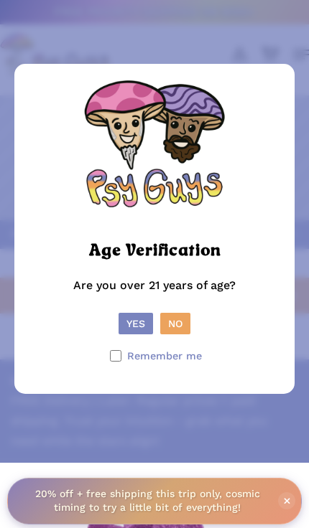
click at [133, 334] on button "Yes" at bounding box center [135, 324] width 34 height 22
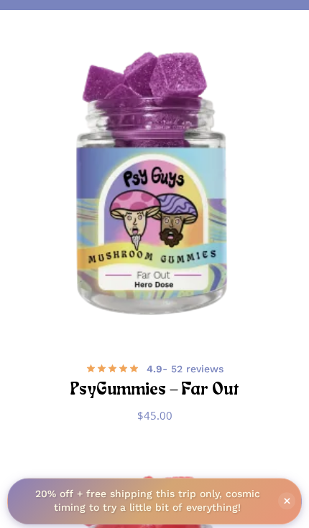
scroll to position [453, 0]
click at [188, 217] on img "PsyGummies - Far Out" at bounding box center [154, 187] width 309 height 309
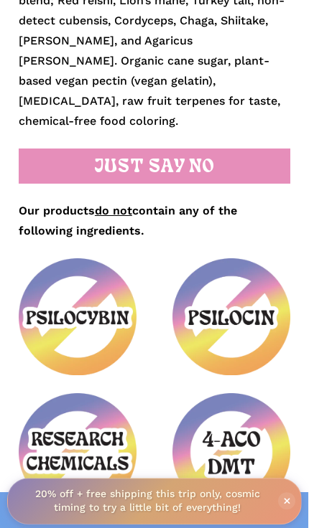
scroll to position [3030, 0]
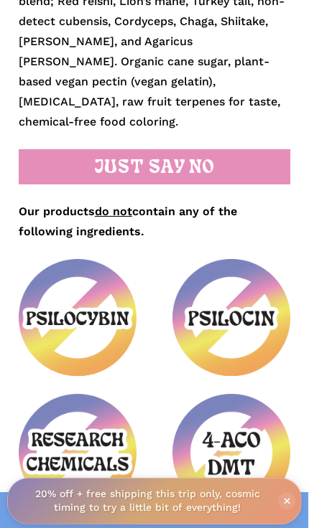
click at [85, 335] on img at bounding box center [78, 318] width 118 height 118
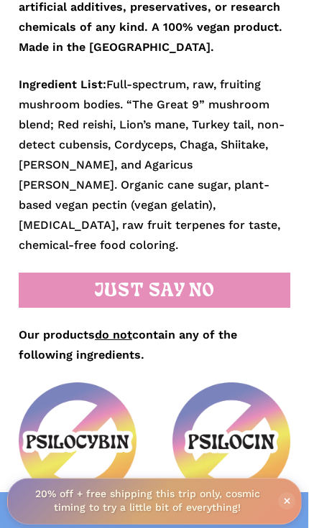
scroll to position [2905, 0]
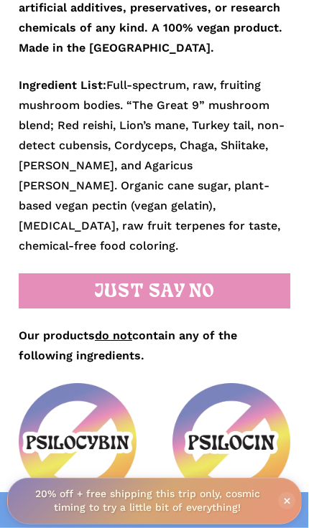
click at [189, 291] on h2 "JUST SAY NO" at bounding box center [154, 290] width 271 height 35
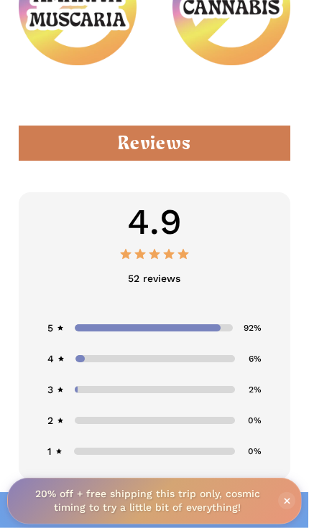
scroll to position [3639, 0]
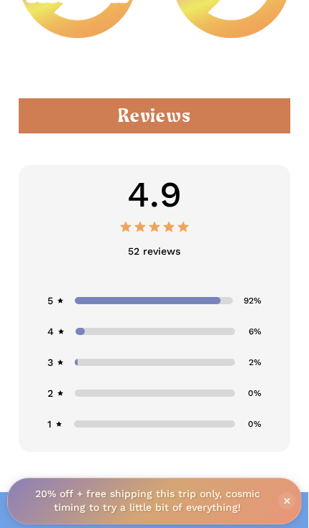
click at [219, 126] on h2 "Reviews" at bounding box center [154, 115] width 271 height 35
click at [181, 123] on h2 "Reviews" at bounding box center [154, 115] width 271 height 35
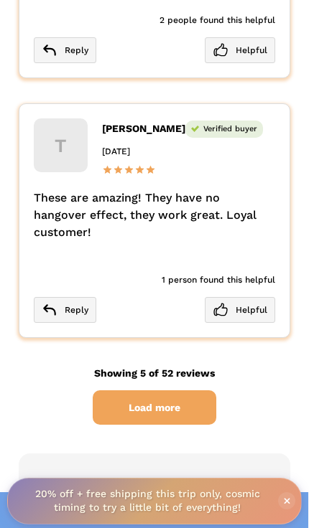
scroll to position [5787, 0]
click at [174, 390] on span "Load more" at bounding box center [154, 407] width 123 height 34
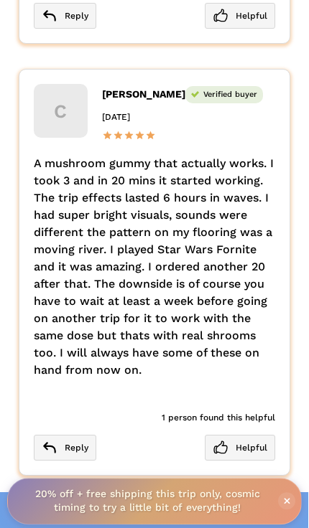
scroll to position [6656, 0]
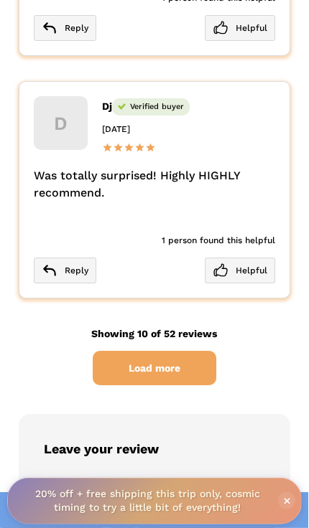
click at [169, 351] on span "Load more" at bounding box center [154, 368] width 123 height 34
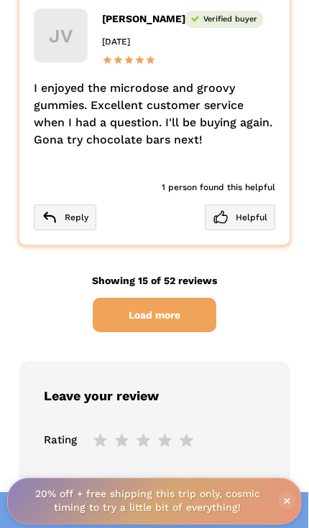
scroll to position [8946, 0]
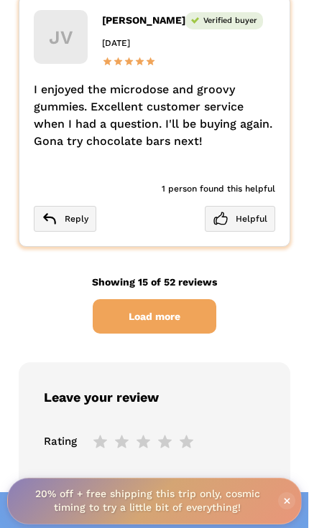
click at [202, 299] on span "Load more" at bounding box center [154, 316] width 123 height 34
